Goal: Information Seeking & Learning: Understand process/instructions

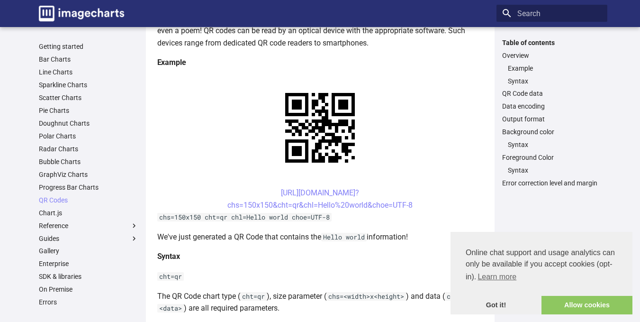
scroll to position [190, 0]
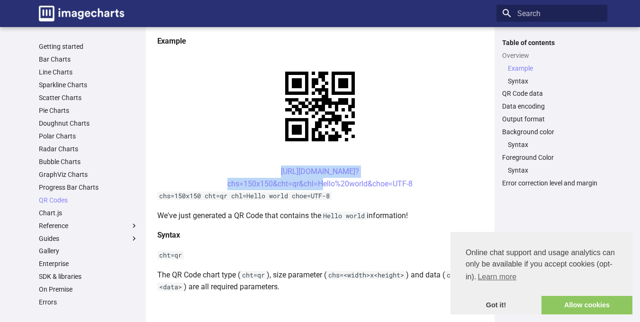
drag, startPoint x: 262, startPoint y: 171, endPoint x: 320, endPoint y: 188, distance: 60.9
click at [320, 188] on center "https://image-charts.com/chart? chs=150x150&cht=qr&chl=Hello%20world&choe=UTF-8" at bounding box center [320, 177] width 326 height 24
copy link "https://image-charts.com/chart? chs=150x150&cht=qr&chl="
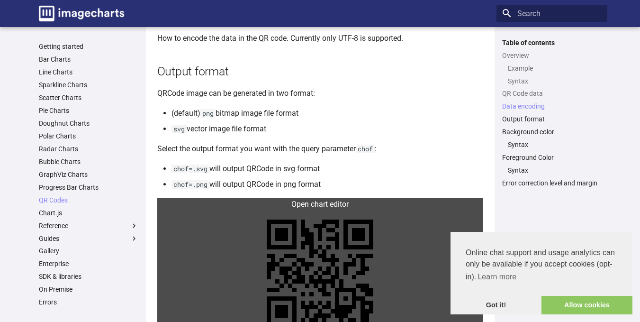
scroll to position [766, 0]
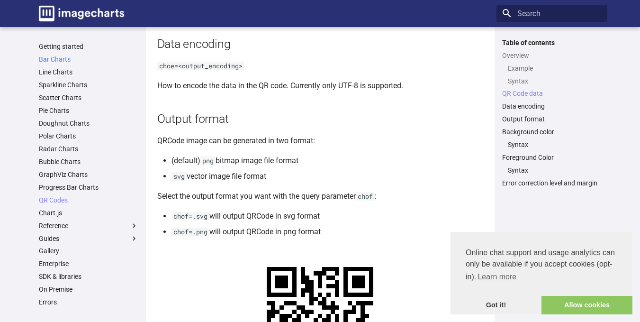
click at [59, 60] on link "Bar Charts" at bounding box center [88, 59] width 99 height 9
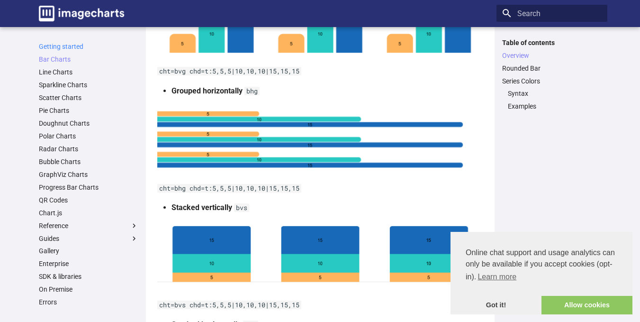
click at [52, 43] on link "Getting started" at bounding box center [88, 46] width 99 height 9
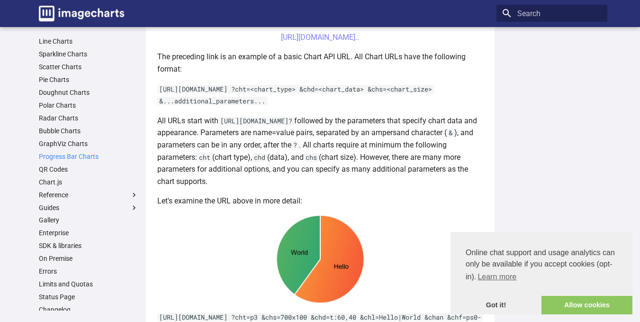
scroll to position [47, 0]
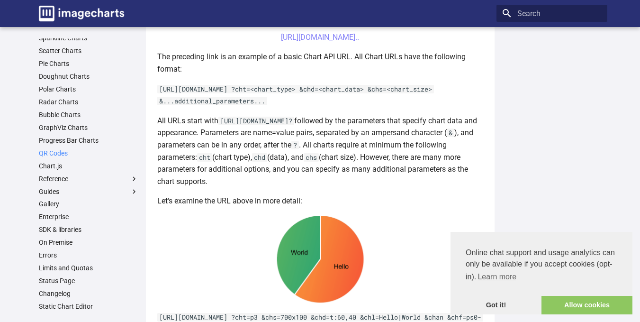
click at [67, 152] on link "QR Codes" at bounding box center [88, 153] width 99 height 9
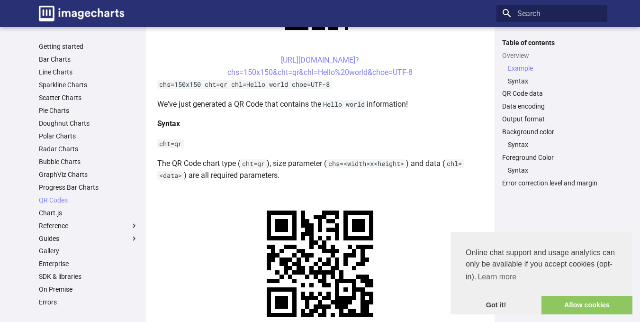
scroll to position [284, 0]
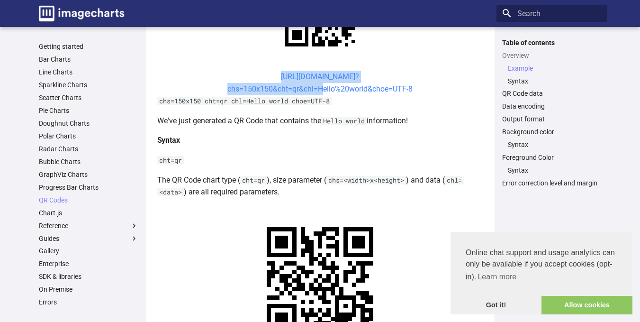
drag, startPoint x: 264, startPoint y: 76, endPoint x: 317, endPoint y: 91, distance: 55.2
click at [317, 91] on center "https://image-charts.com/chart? chs=150x150&cht=qr&chl=Hello%20world&choe=UTF-8" at bounding box center [320, 83] width 326 height 24
copy link "https://image-charts.com/chart? chs=150x150&cht=qr&chl="
